Goal: Contribute content: Add original content to the website for others to see

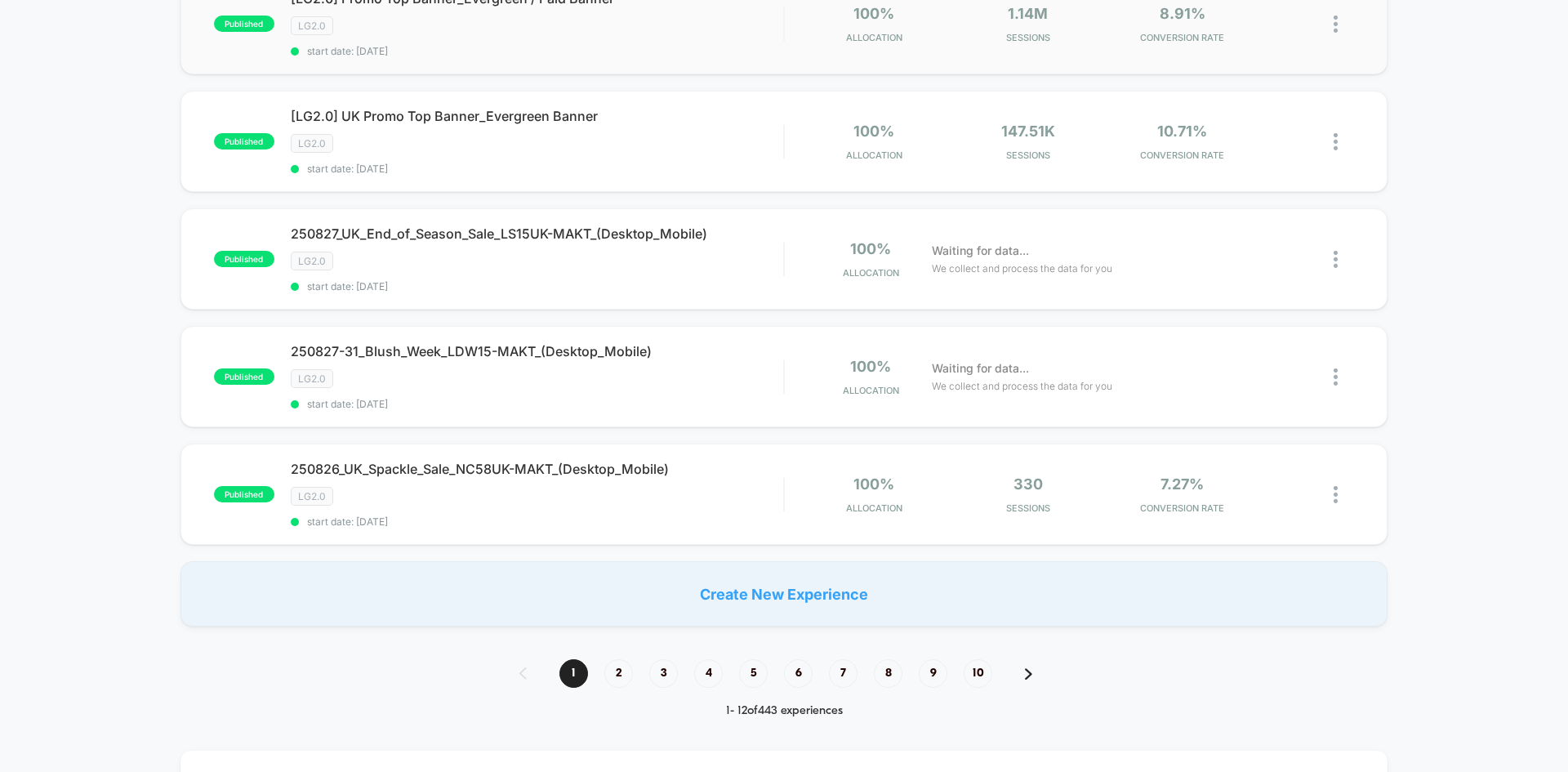
scroll to position [980, 0]
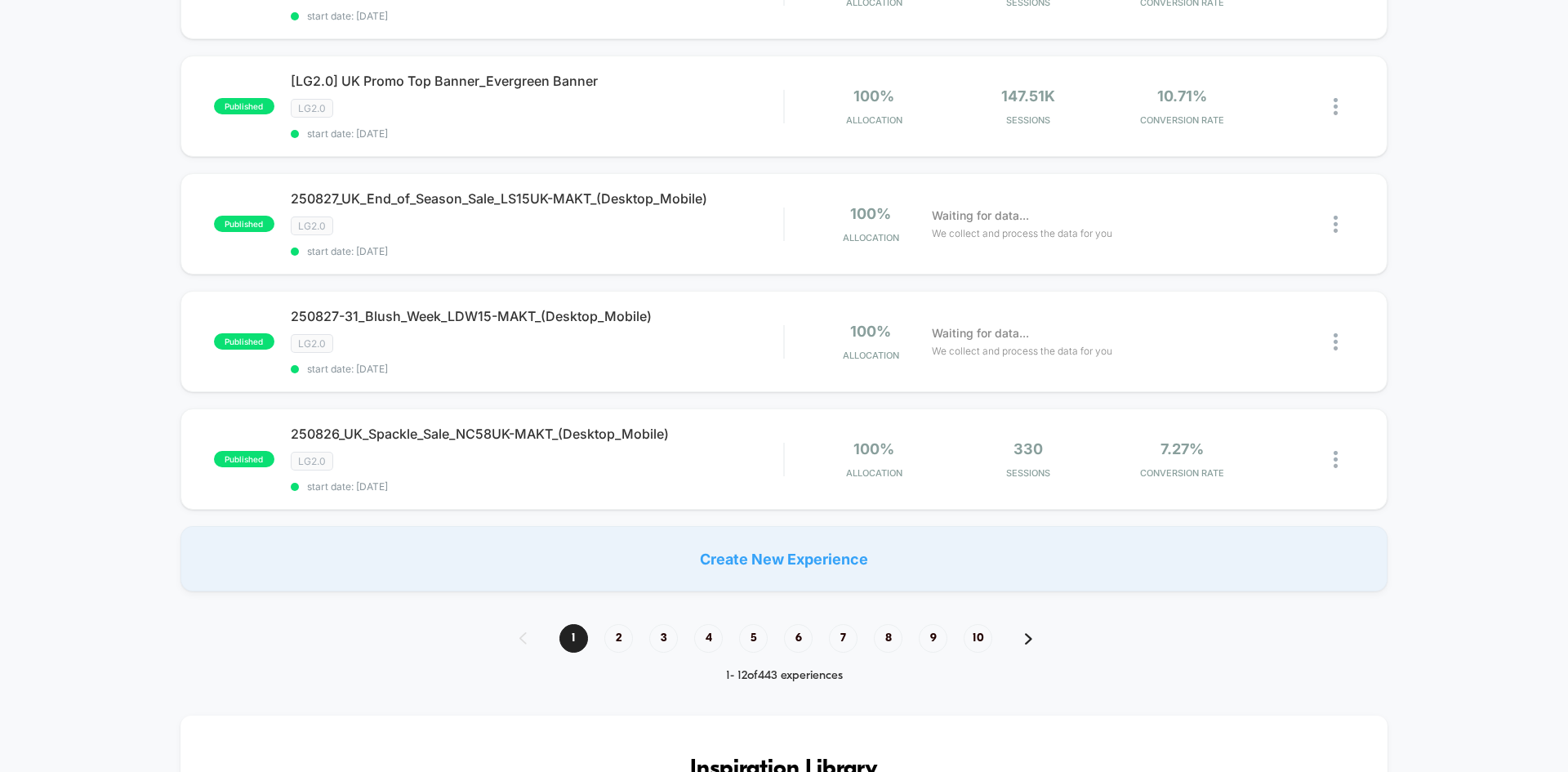
scroll to position [980, 0]
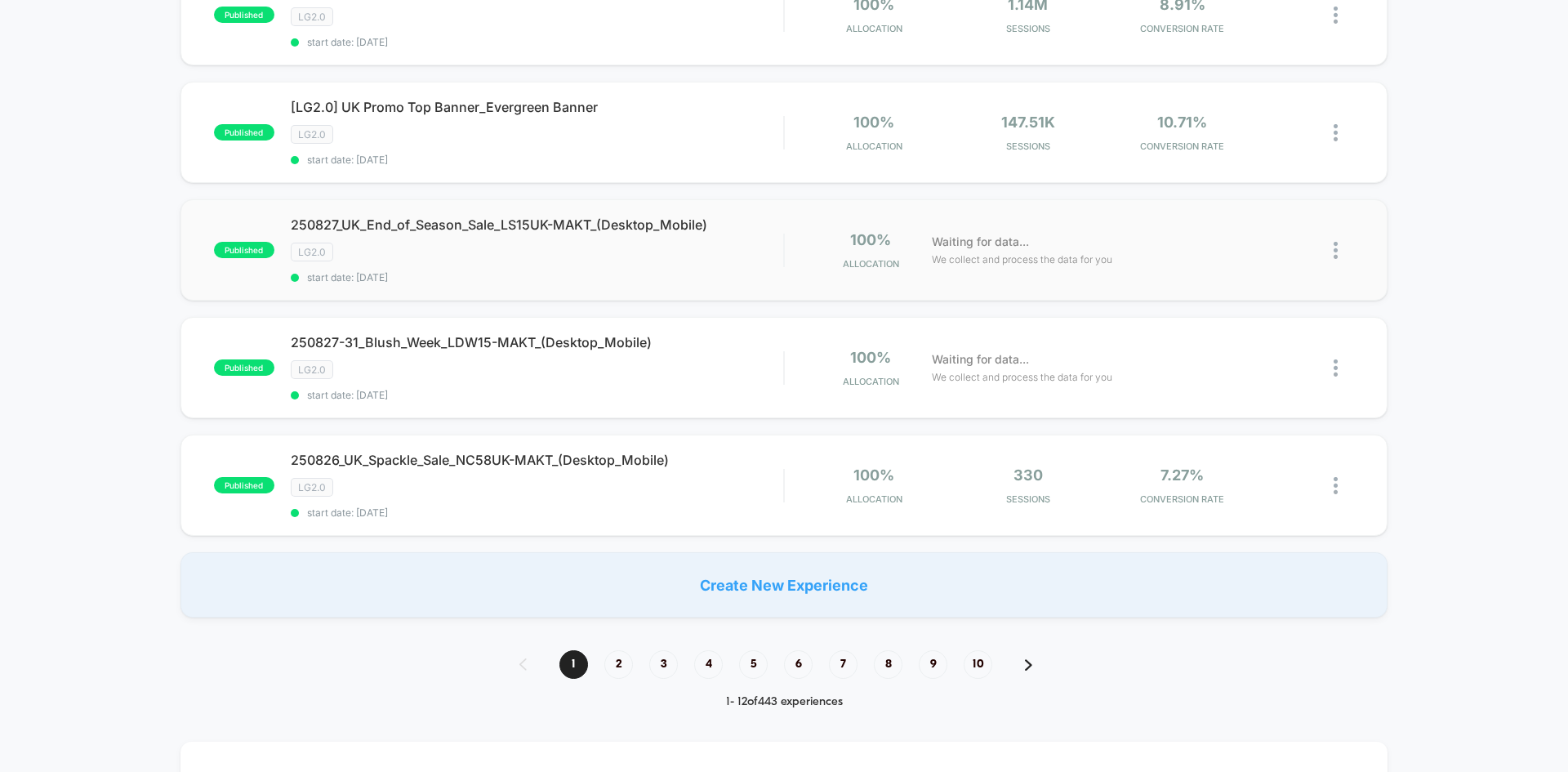
click at [1335, 253] on img at bounding box center [1336, 250] width 4 height 17
click at [1232, 157] on div "Edit" at bounding box center [1252, 156] width 147 height 37
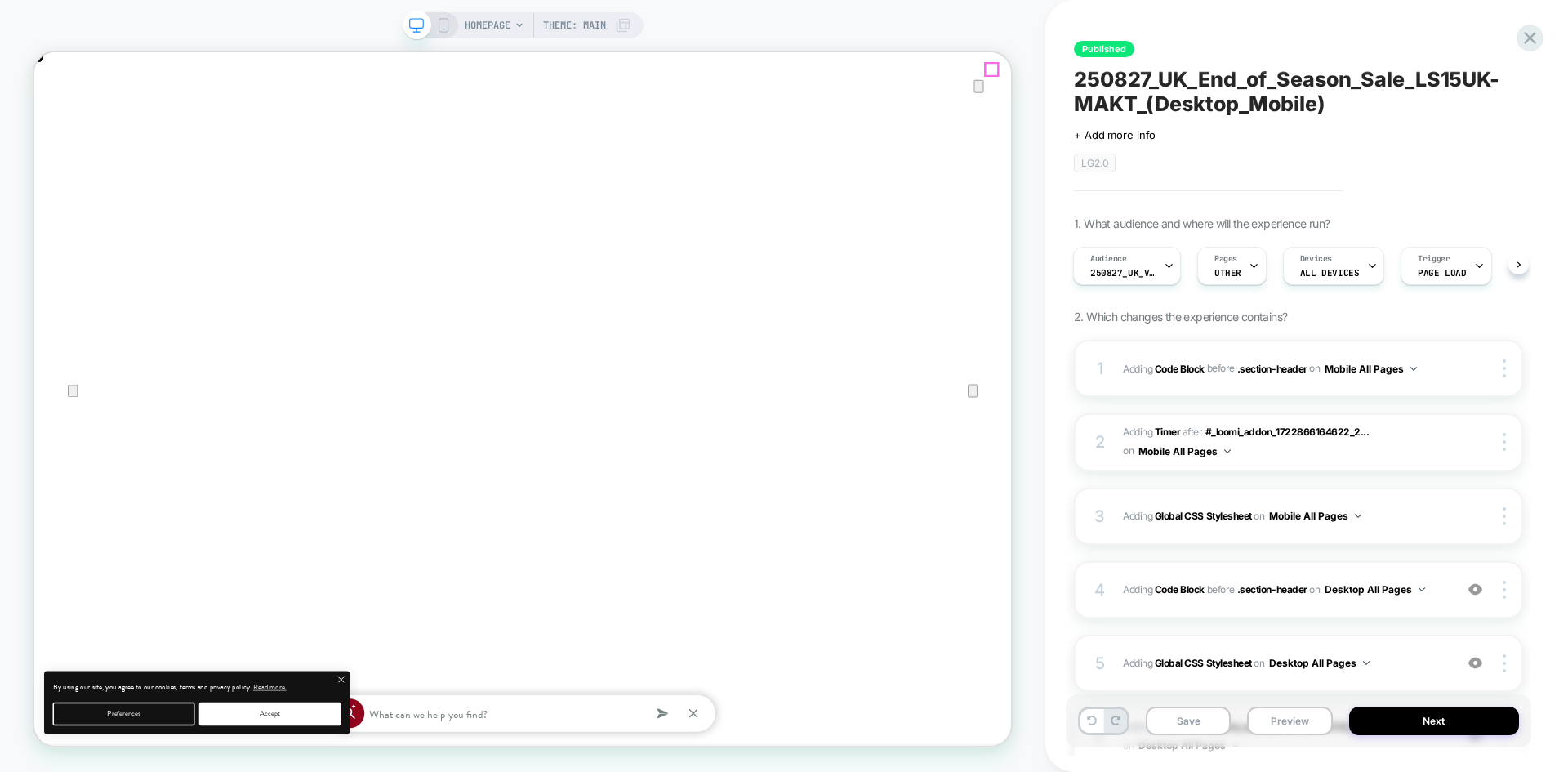
click at [60, 125] on icon "Close" at bounding box center [50, 135] width 20 height 20
click at [1445, 593] on span "Adding Code Block BEFORE .section-header .section-header on Desktop All Pages" at bounding box center [1284, 589] width 323 height 21
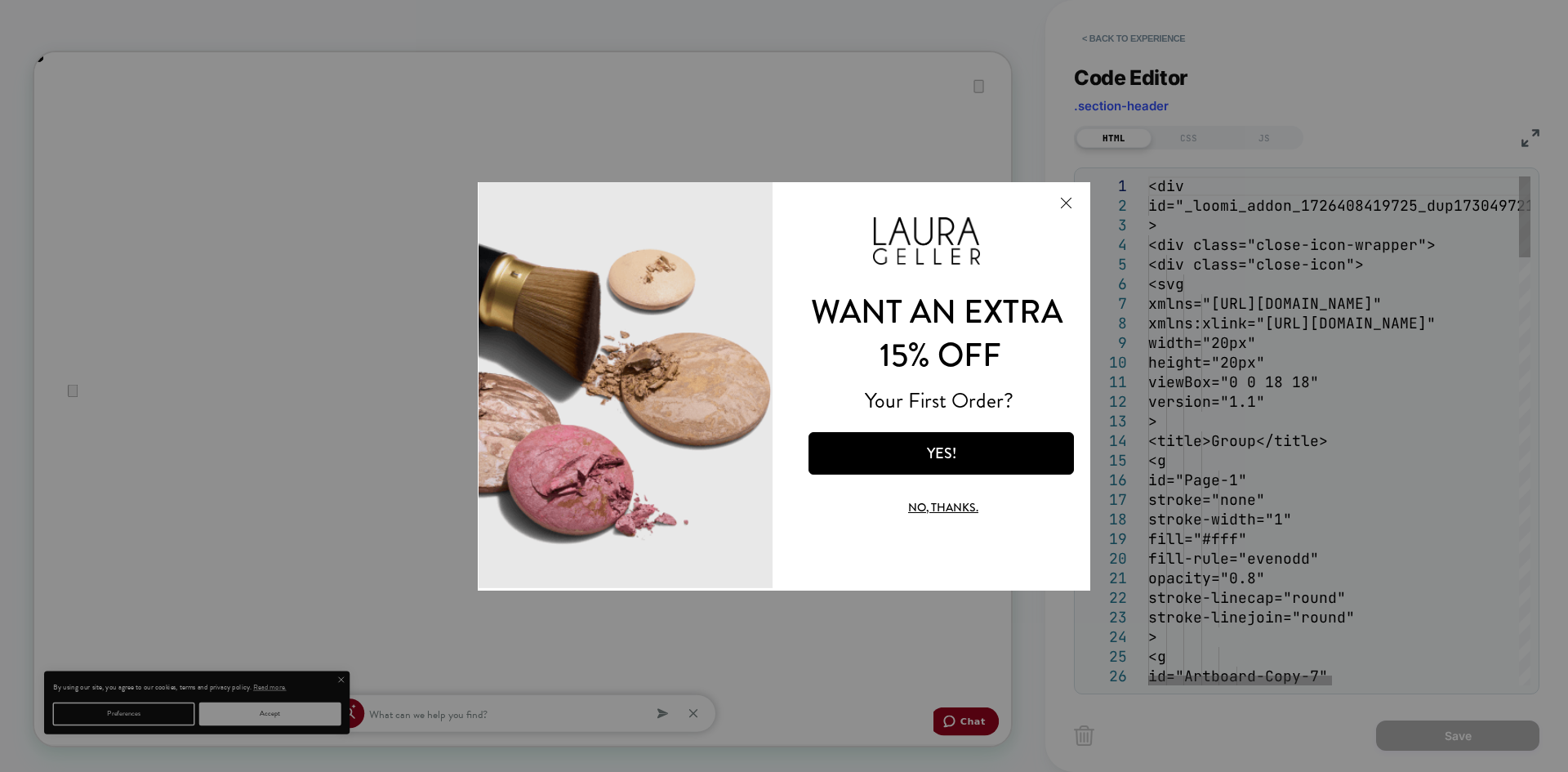
scroll to position [0, 2605]
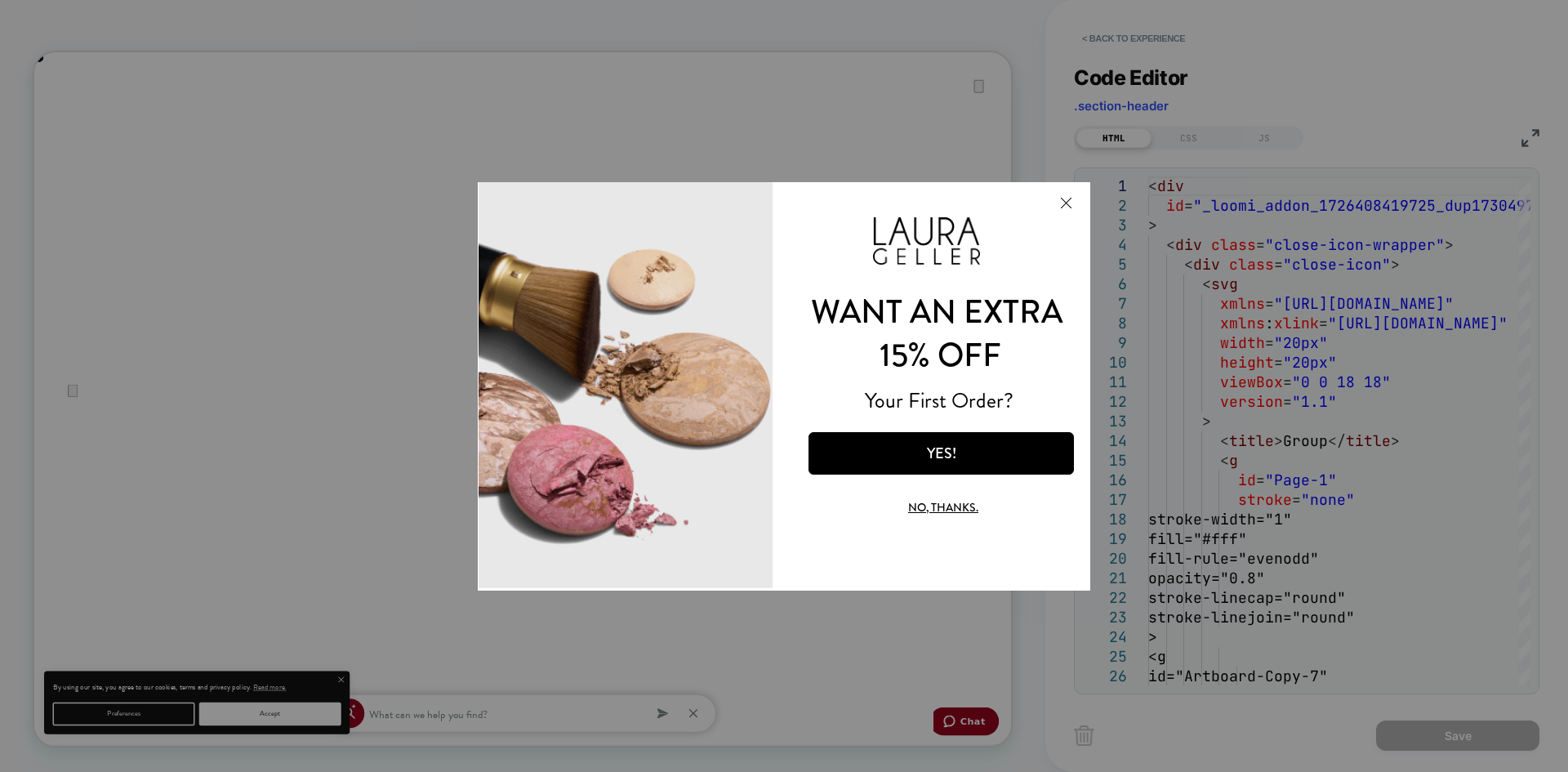
click at [1070, 201] on button "Close Modal" at bounding box center [1065, 201] width 44 height 40
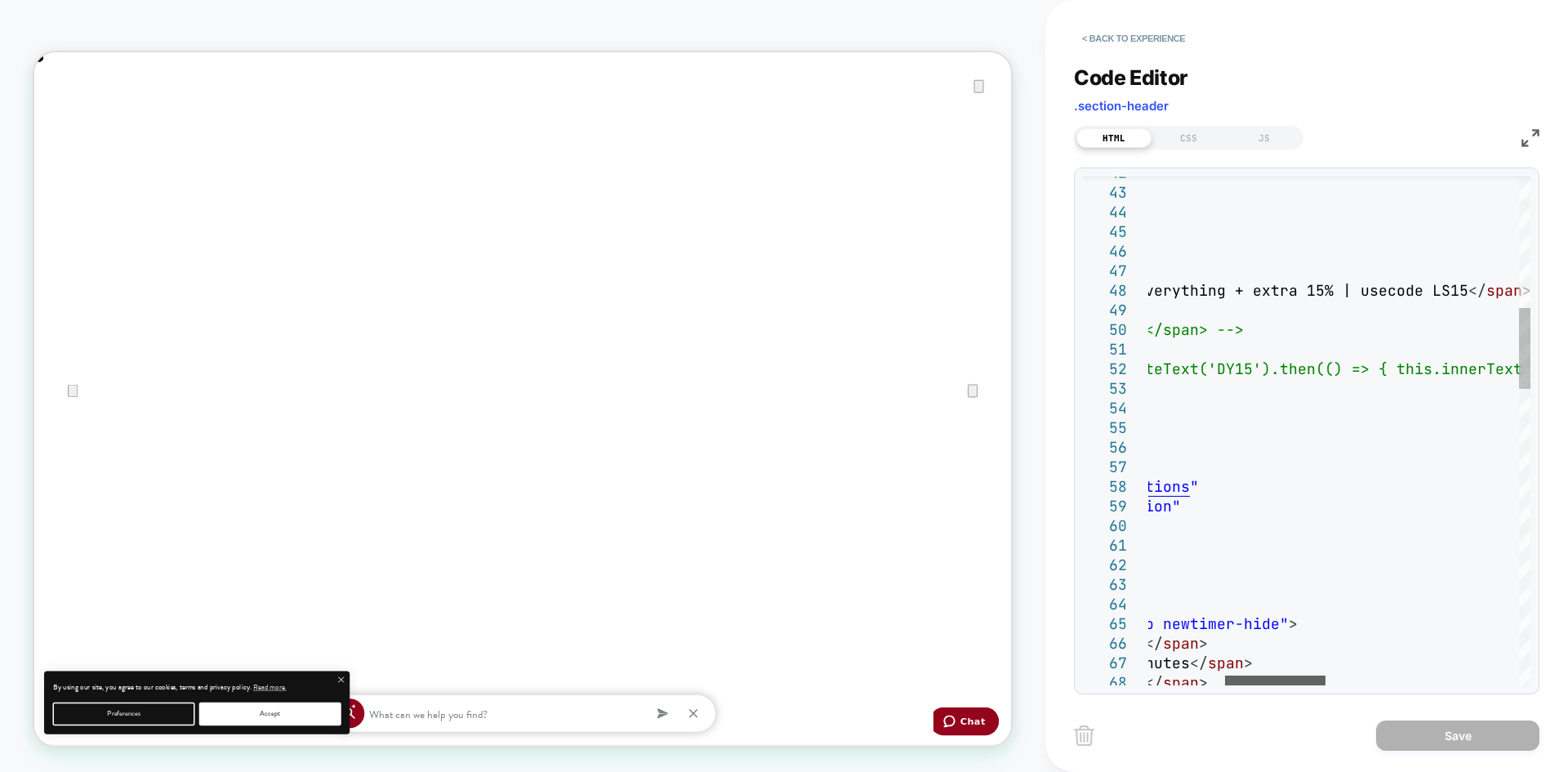
click at [0, 0] on div at bounding box center [0, 0] width 0 height 0
click at [0, 0] on div "</ g > </ g > </ svg > </ div > </ div > < h1 class = "promotion-header" > < sp…" at bounding box center [0, 0] width 0 height 0
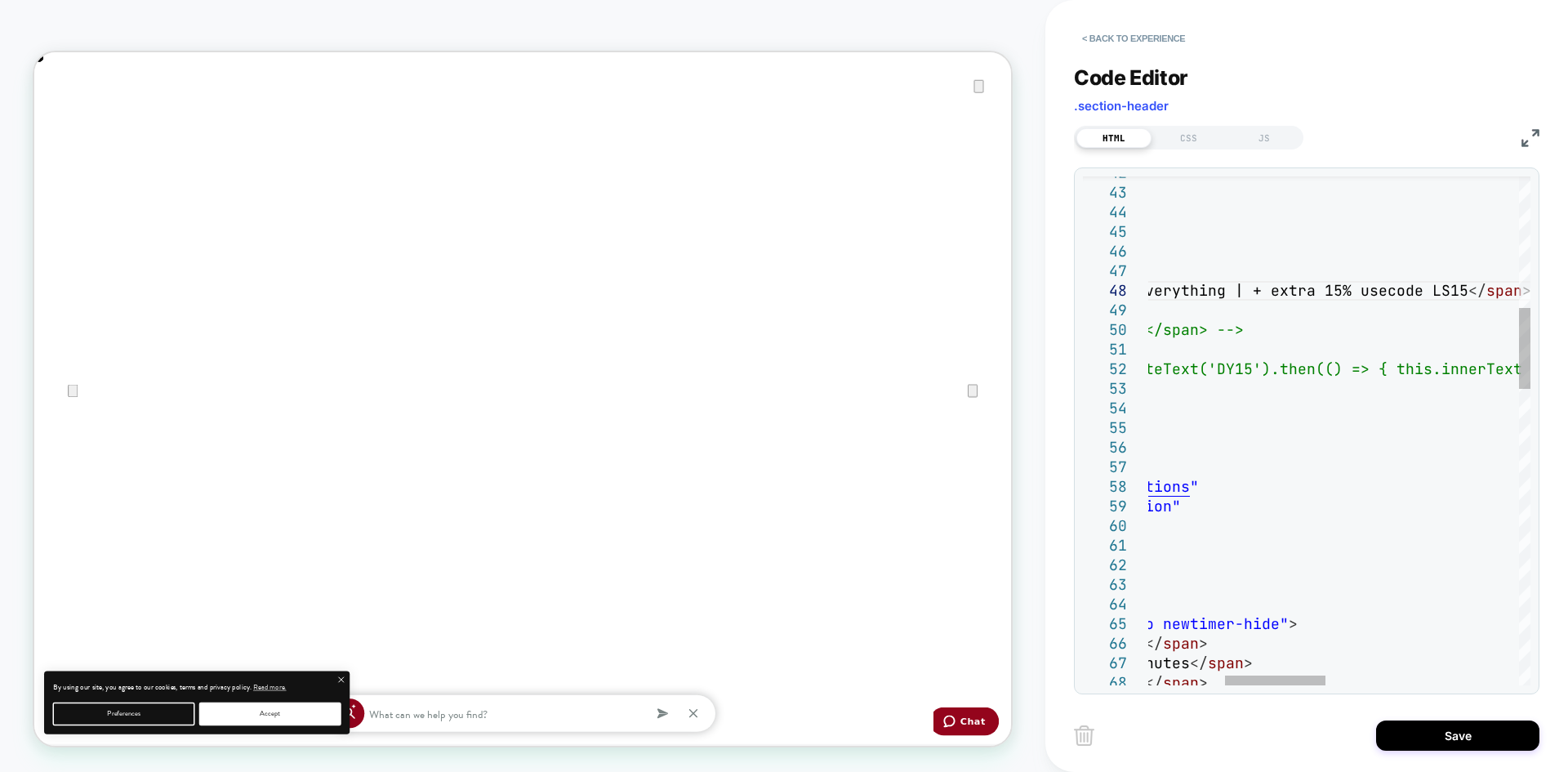
click at [0, 0] on div "</ g > </ g > </ svg > </ div > </ div > < h1 class = "promotion-header" > < sp…" at bounding box center [0, 0] width 0 height 0
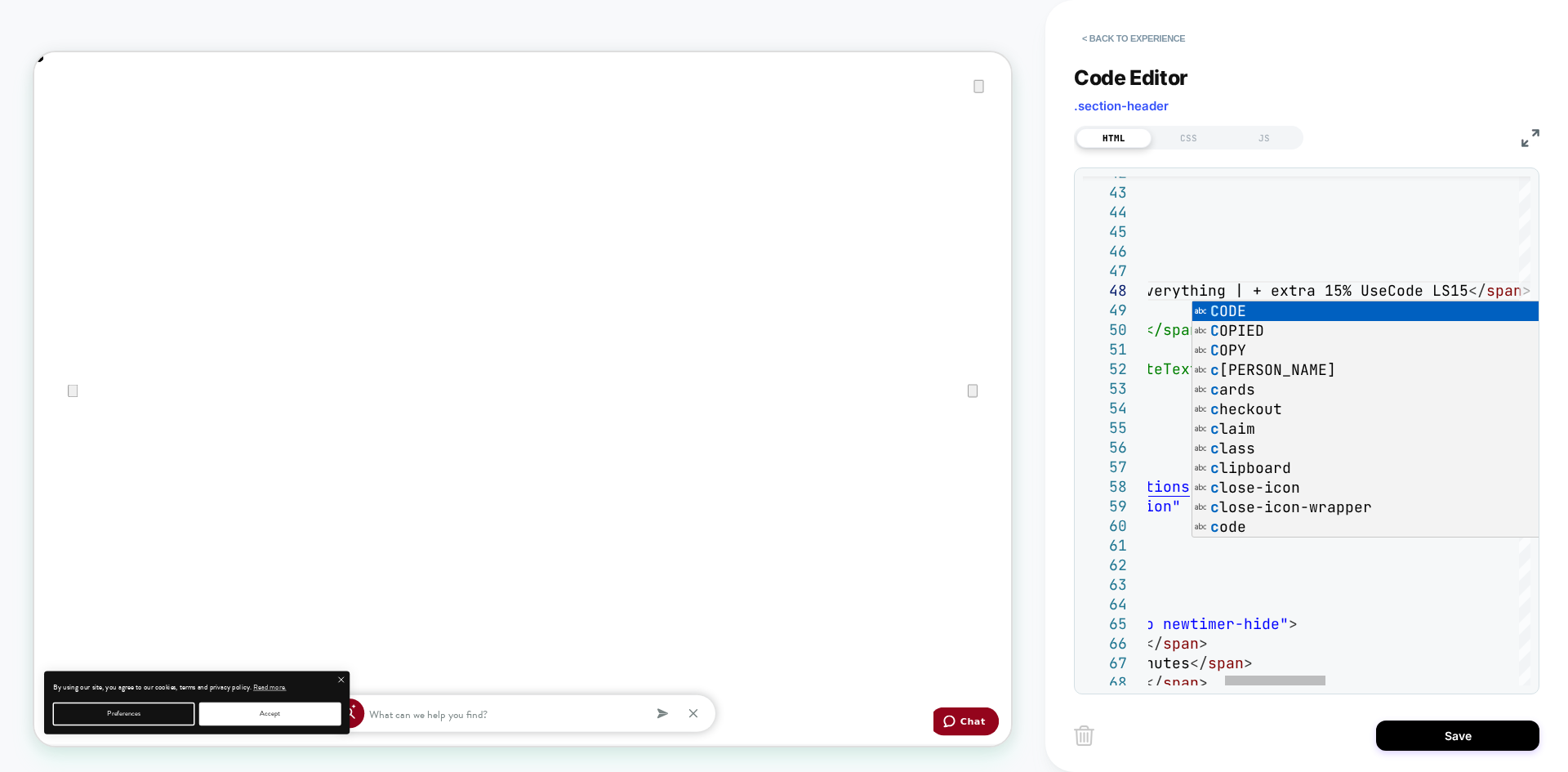
scroll to position [0, 1303]
click at [0, 0] on div "</ g > </ g > </ svg > </ div > </ div > < h1 class = "promotion-header" > < sp…" at bounding box center [0, 0] width 0 height 0
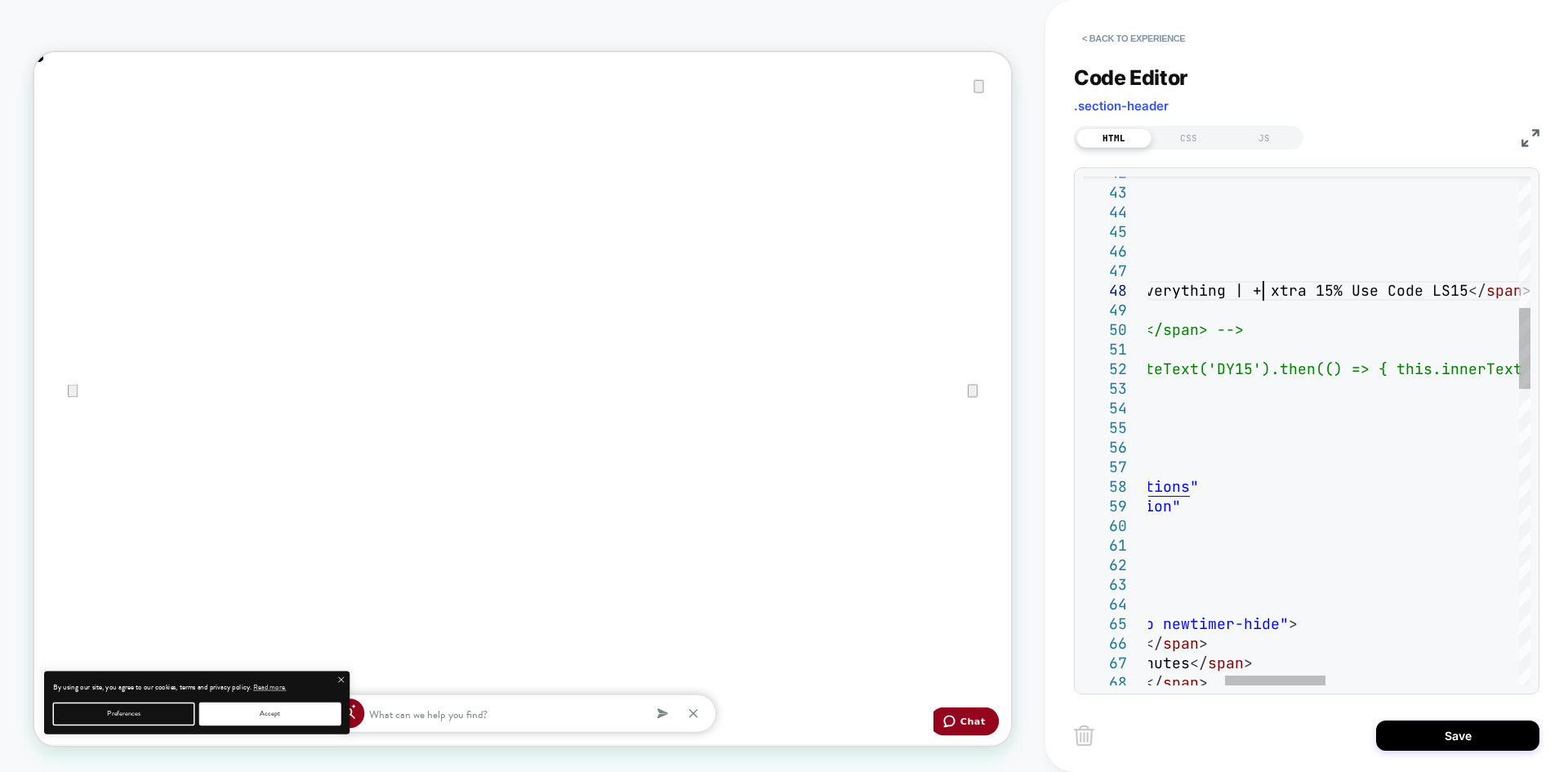
scroll to position [137, 414]
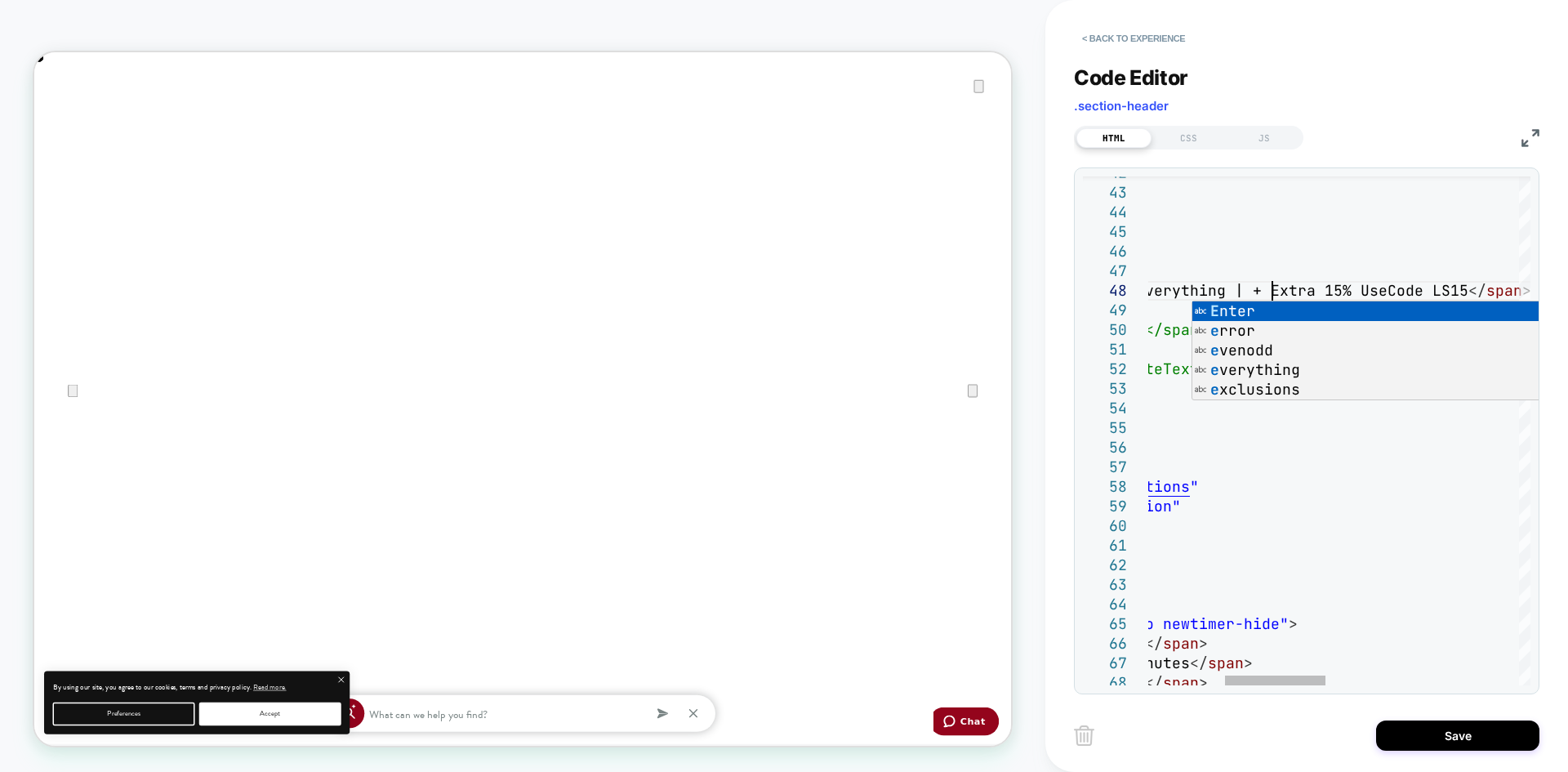
click at [0, 0] on div "</ g > </ g > </ svg > </ div > </ div > < h1 class = "promotion-header" > < sp…" at bounding box center [0, 0] width 0 height 0
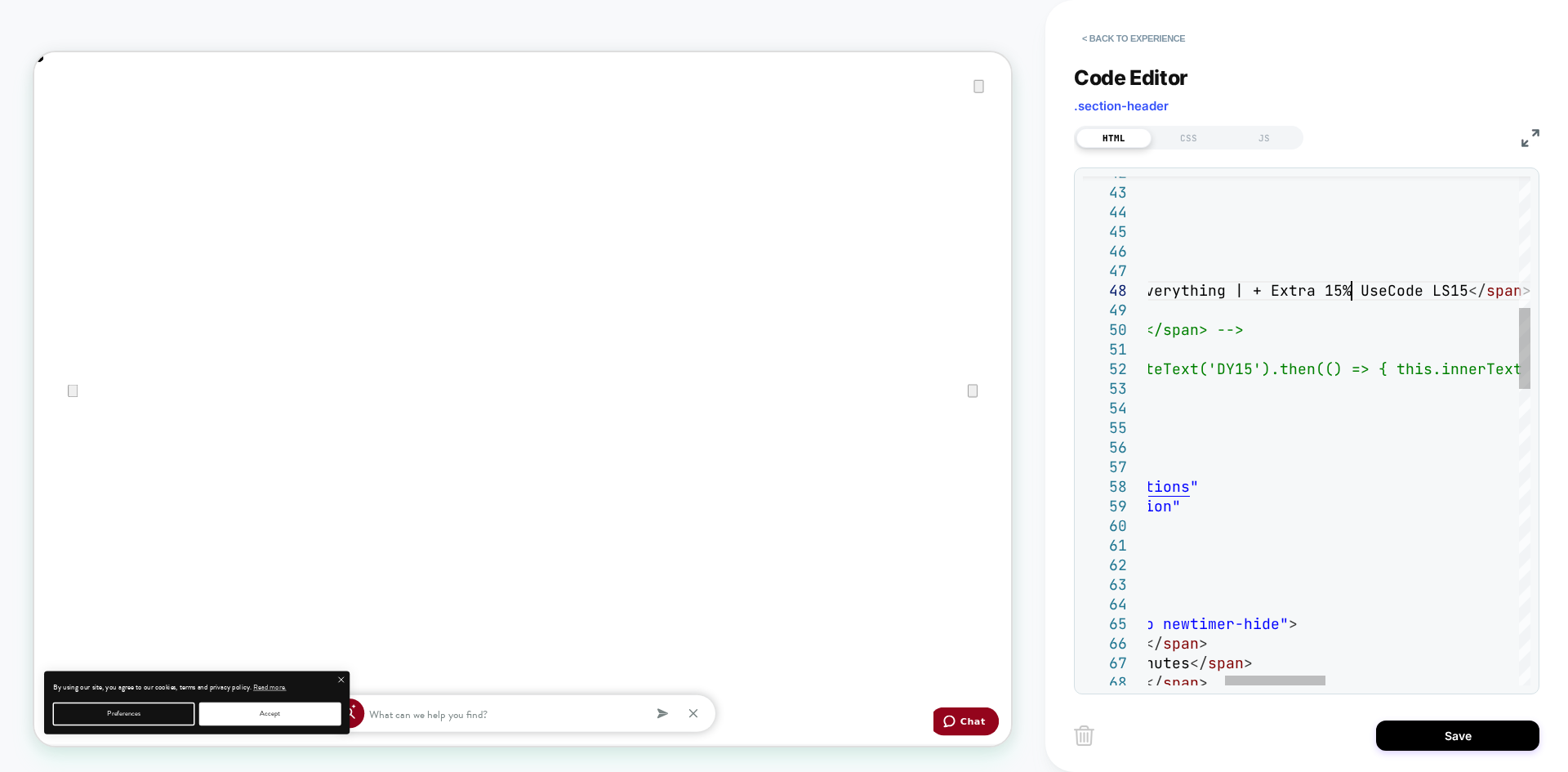
scroll to position [0, 2605]
type textarea "**********"
drag, startPoint x: 1431, startPoint y: 733, endPoint x: 1317, endPoint y: 605, distance: 171.4
click at [1431, 734] on button "Save" at bounding box center [1458, 735] width 164 height 30
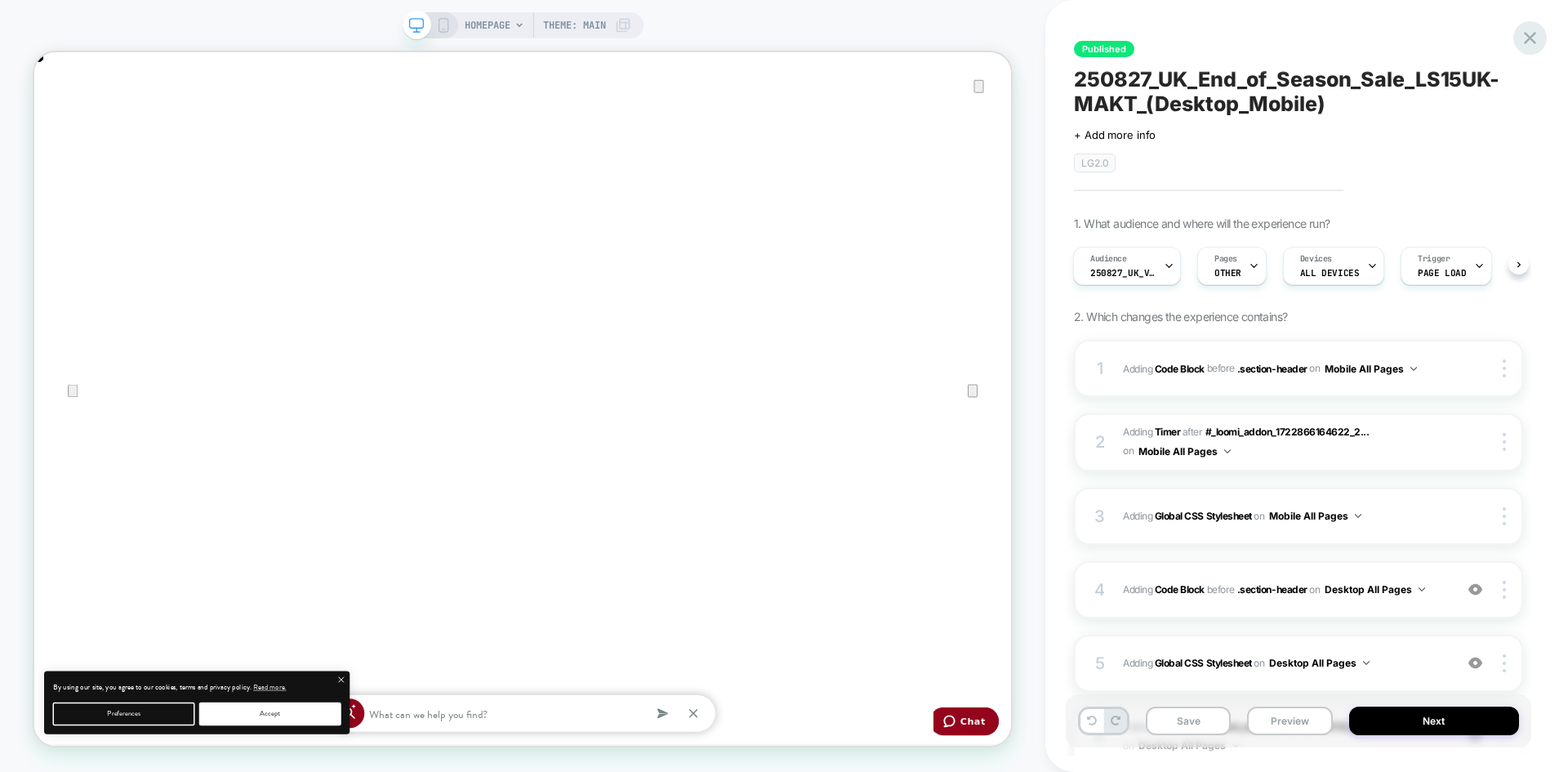
scroll to position [0, 1303]
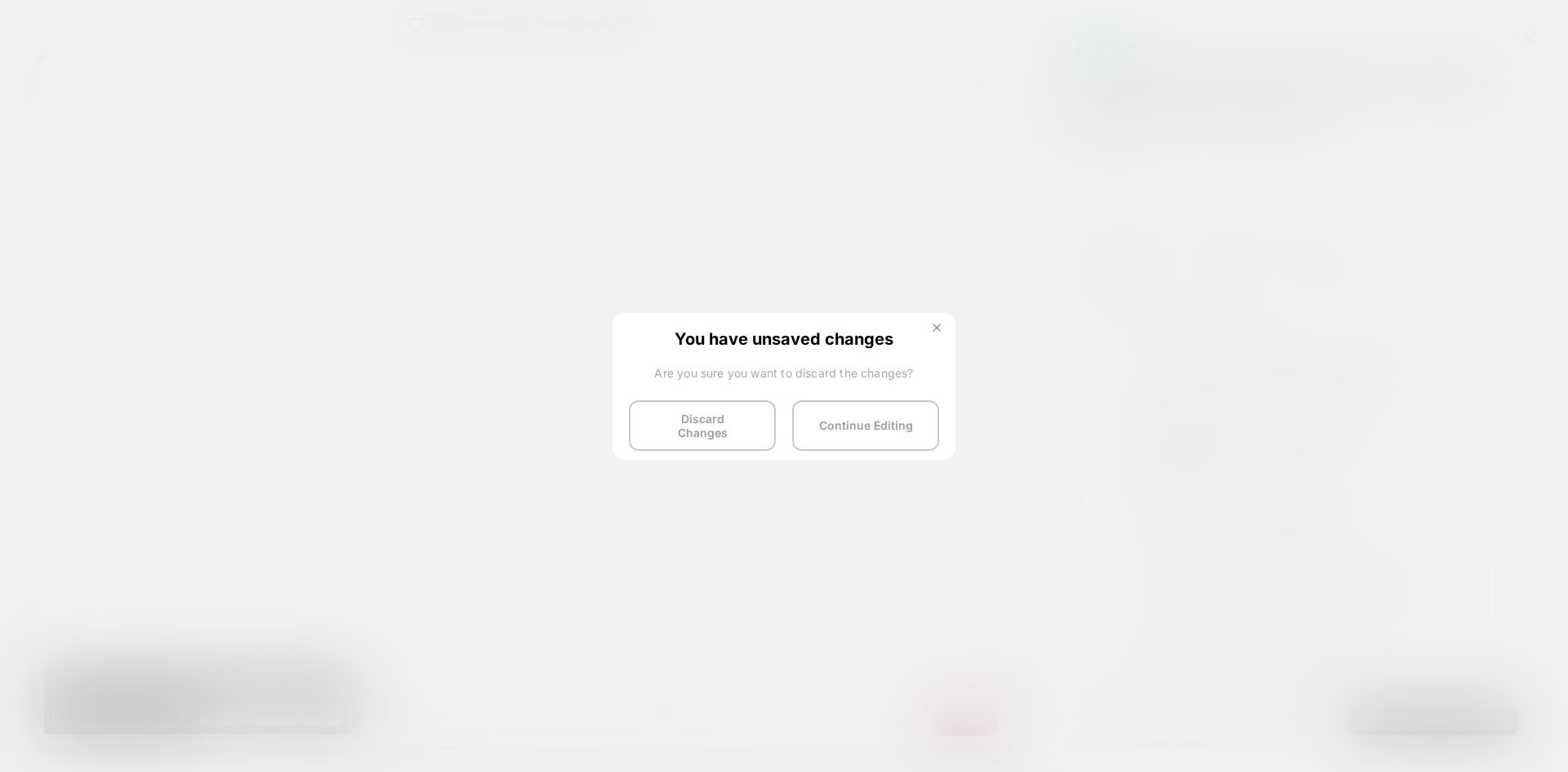
drag, startPoint x: 936, startPoint y: 325, endPoint x: 1215, endPoint y: 363, distance: 281.6
click at [0, 0] on img at bounding box center [0, 0] width 0 height 0
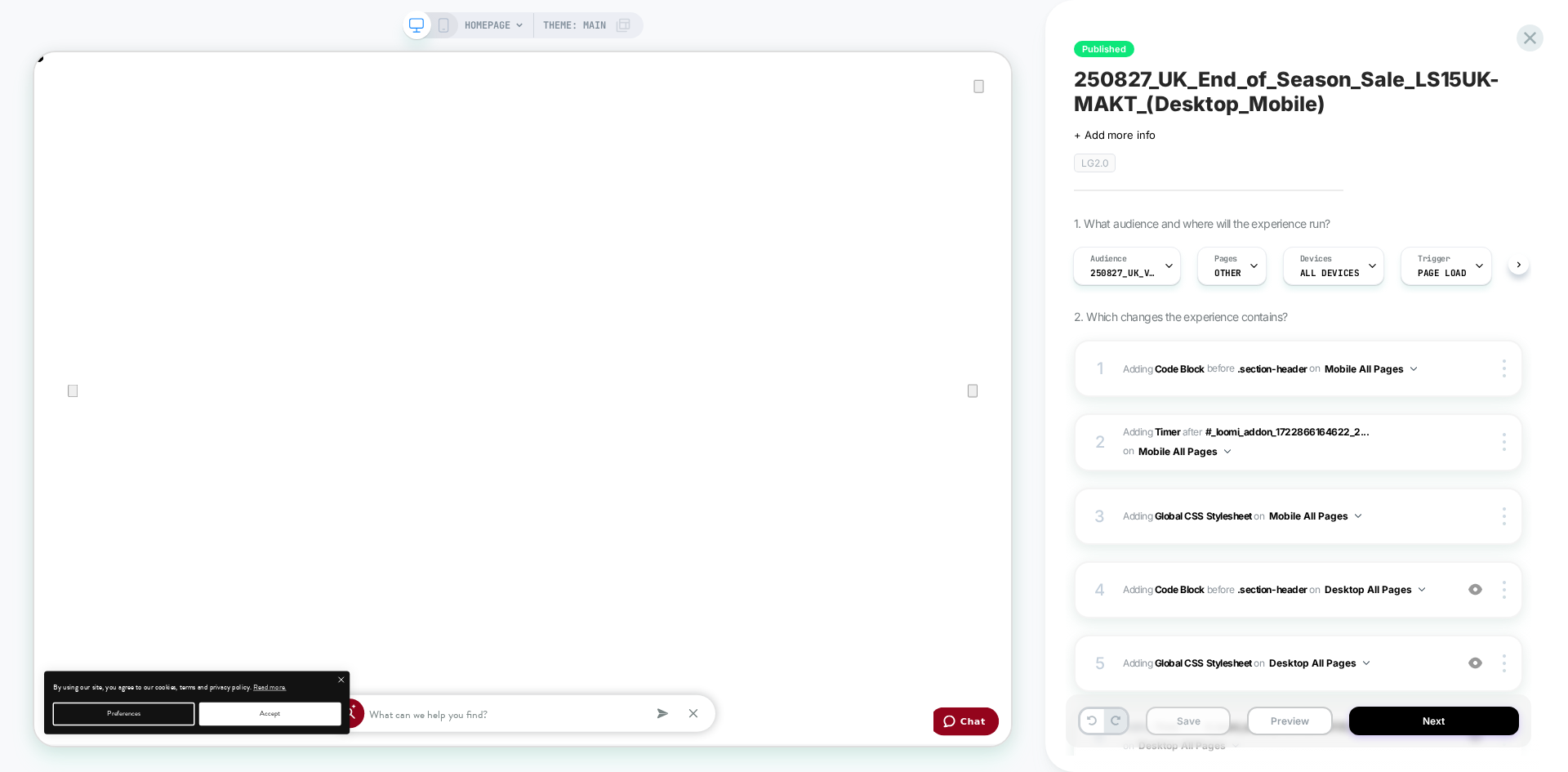
click at [1195, 715] on button "Save" at bounding box center [1188, 720] width 85 height 28
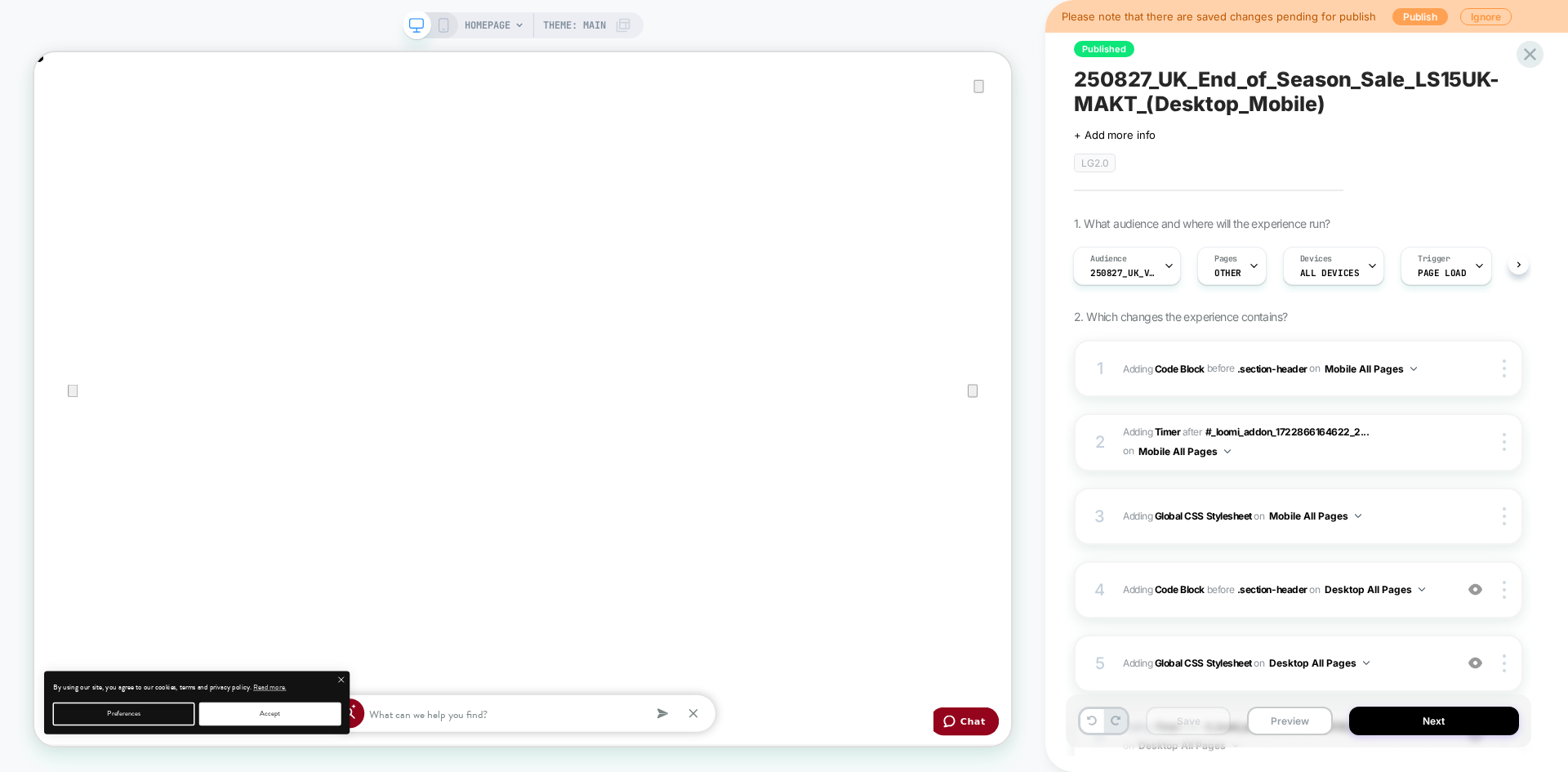
click at [1416, 22] on button "Publish" at bounding box center [1419, 17] width 56 height 17
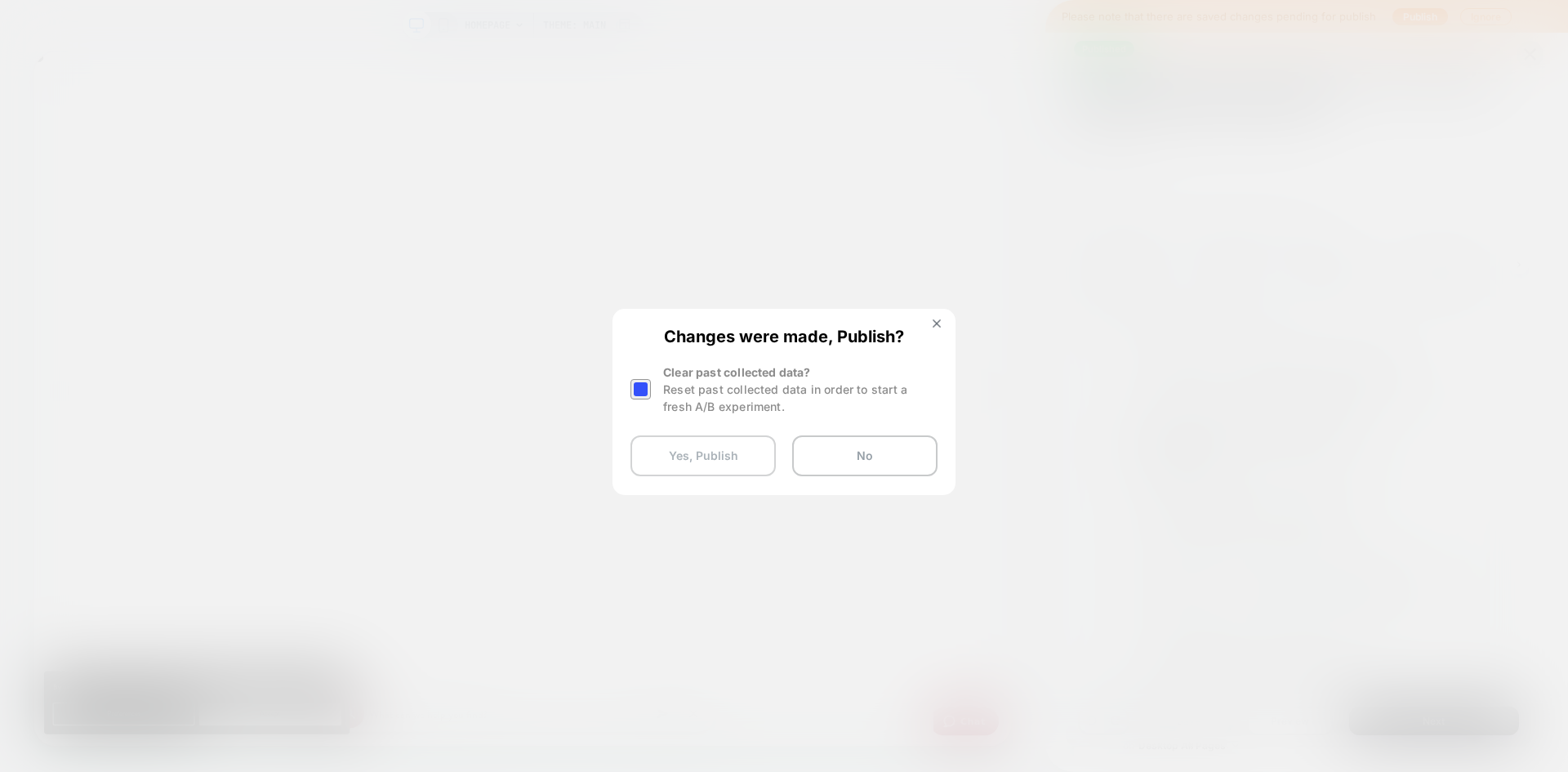
click at [0, 0] on button "Yes, Publish" at bounding box center [0, 0] width 0 height 0
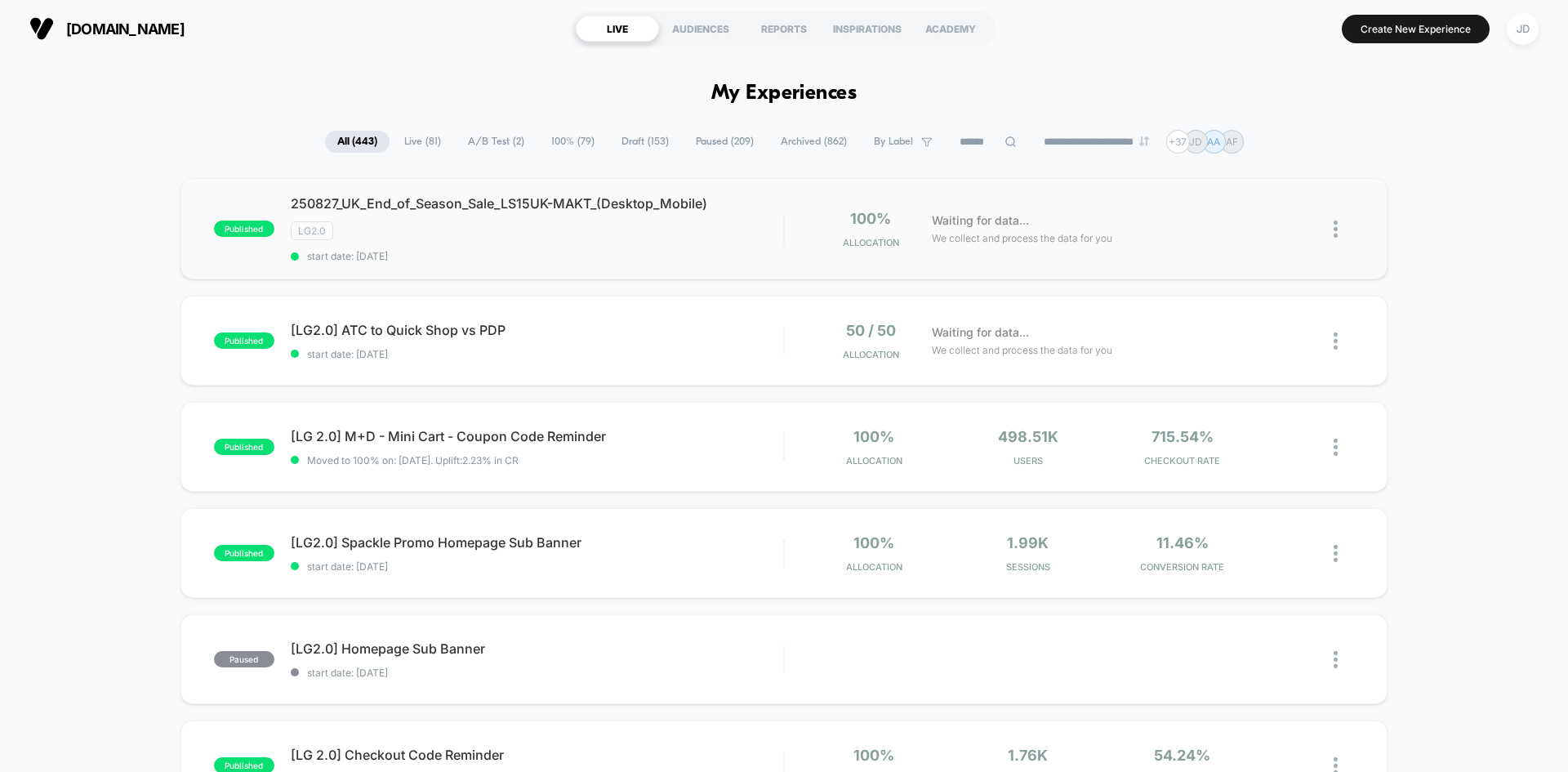
click at [1336, 232] on img at bounding box center [1336, 229] width 4 height 17
click at [1257, 137] on div "Edit" at bounding box center [1252, 135] width 147 height 37
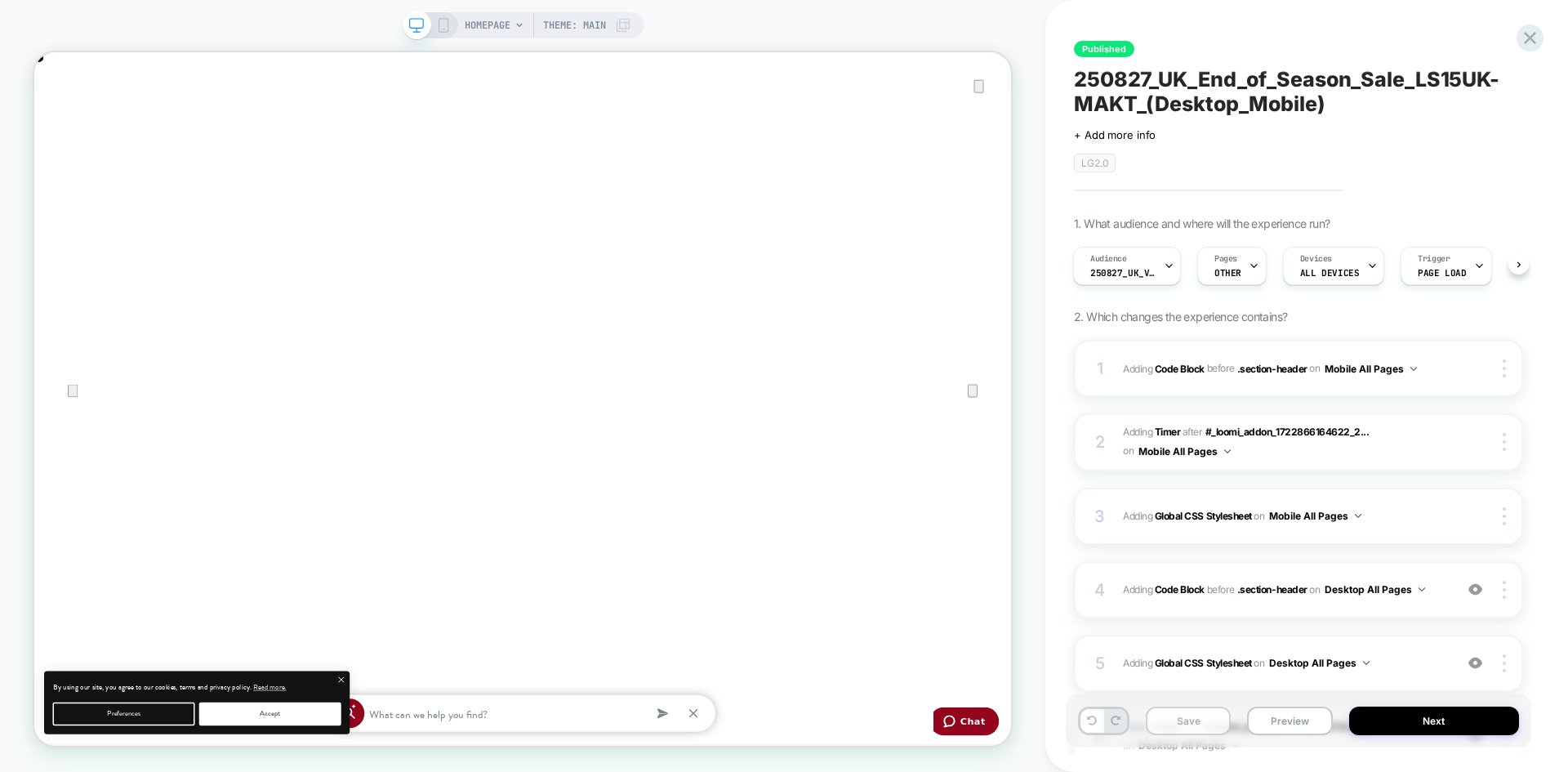
click at [0, 0] on button "Save" at bounding box center [0, 0] width 0 height 0
click at [1537, 40] on icon at bounding box center [1529, 38] width 22 height 22
